Goal: Task Accomplishment & Management: Complete application form

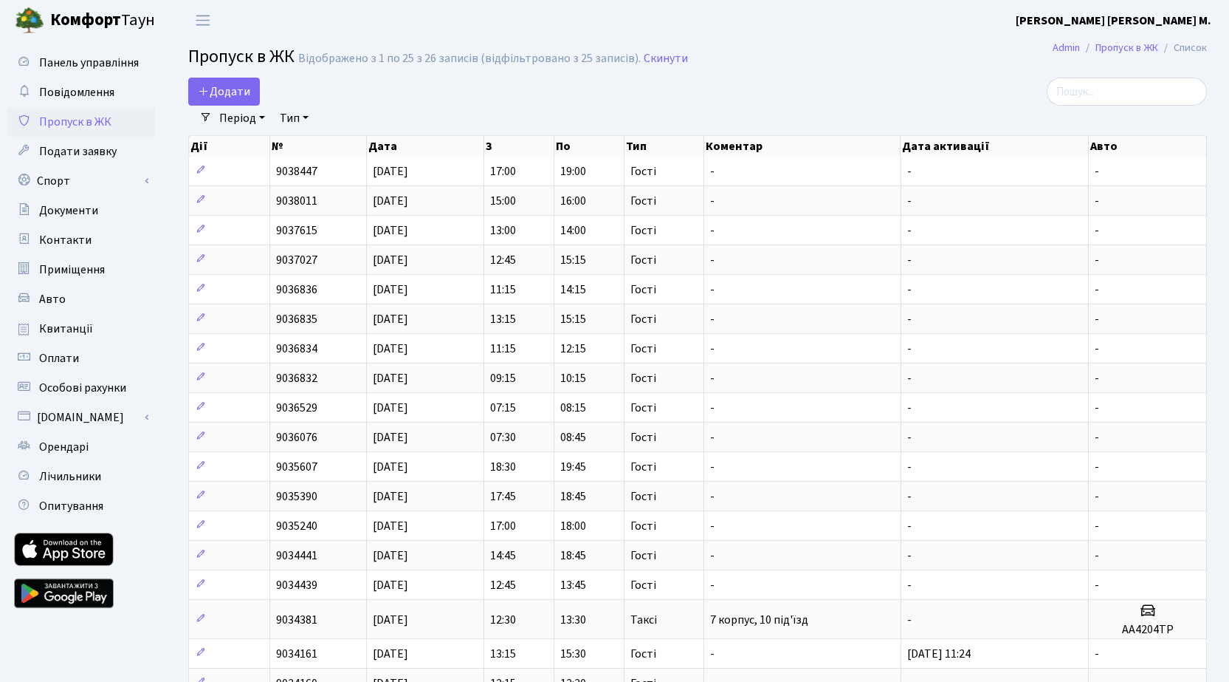
select select "25"
click at [212, 89] on span "Додати" at bounding box center [224, 91] width 52 height 16
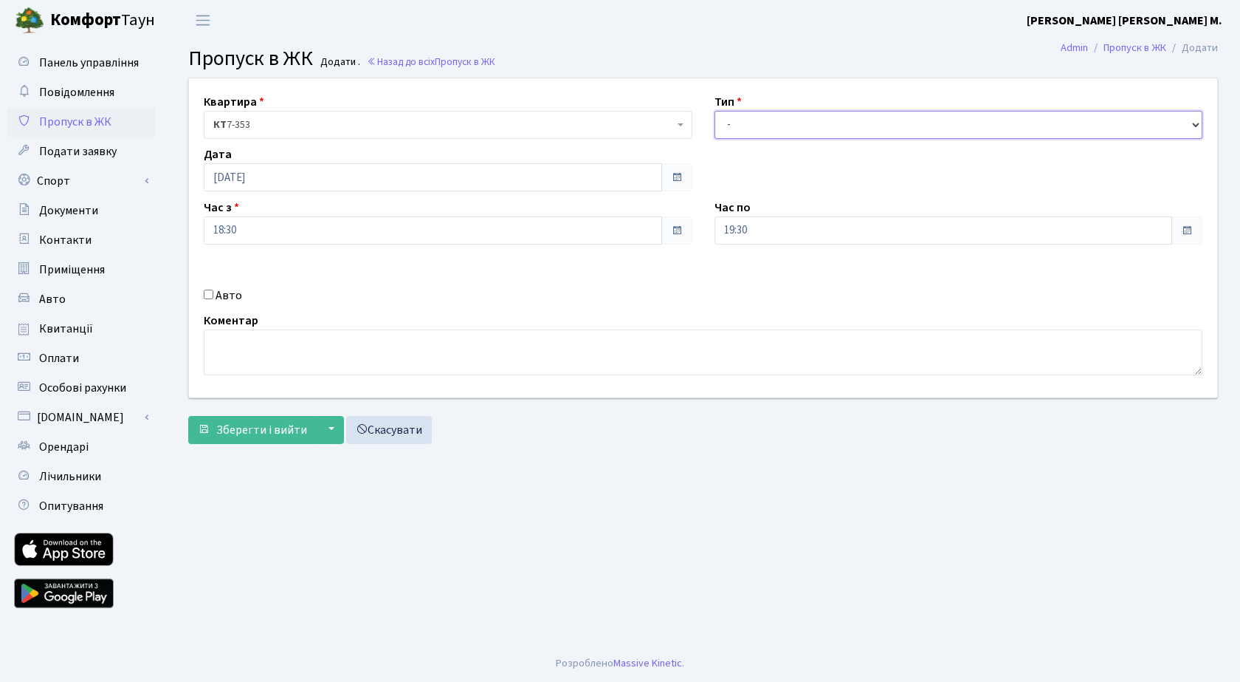
click at [775, 123] on select "- Доставка Таксі Гості Сервіс" at bounding box center [959, 125] width 489 height 28
select select "3"
click at [715, 111] on select "- Доставка Таксі Гості Сервіс" at bounding box center [959, 125] width 489 height 28
click at [238, 430] on span "Зберегти і вийти" at bounding box center [261, 430] width 91 height 16
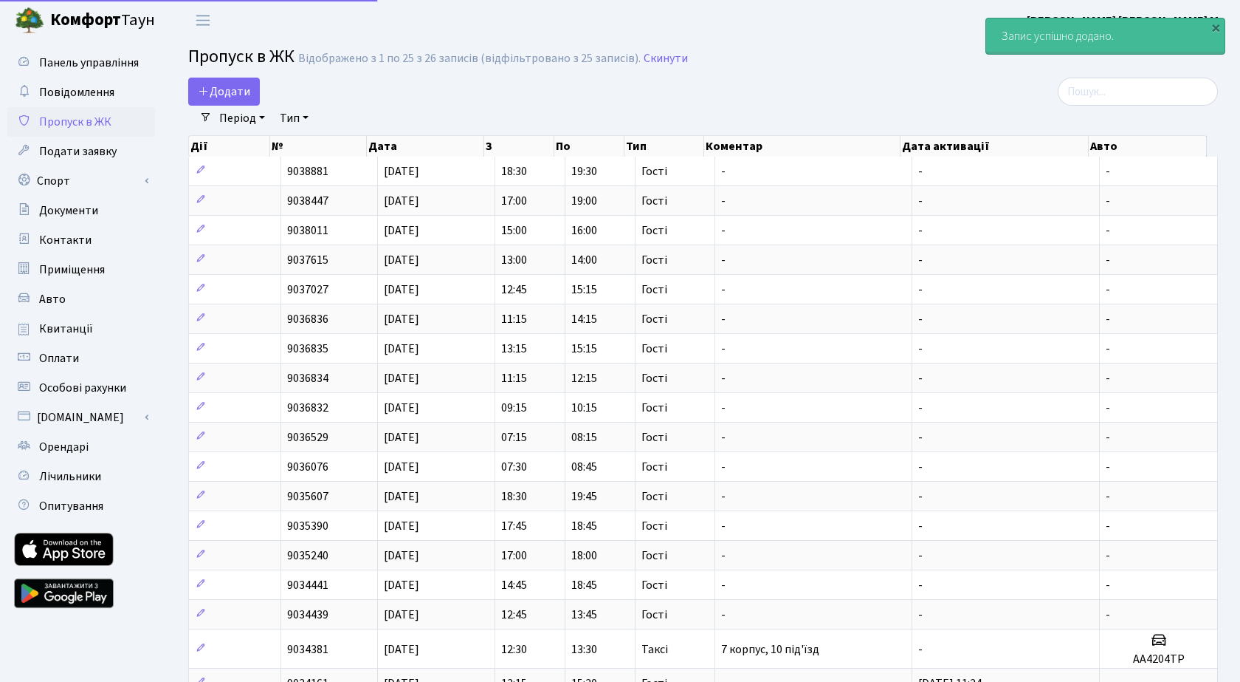
select select "25"
